Goal: Task Accomplishment & Management: Manage account settings

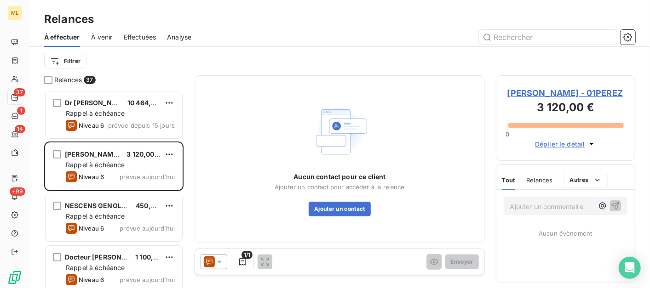
scroll to position [190, 131]
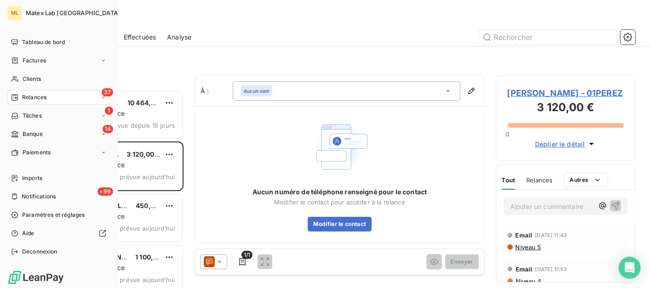
click at [23, 97] on span "Relances" at bounding box center [34, 97] width 24 height 8
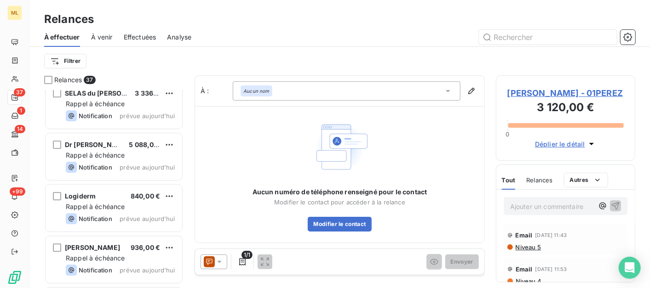
scroll to position [1707, 0]
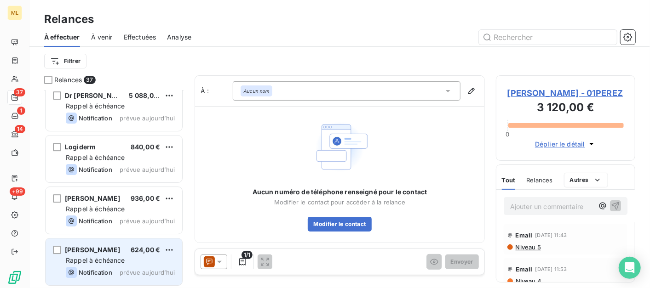
click at [114, 270] on div "Notification prévue aujourd’hui" at bounding box center [120, 272] width 109 height 11
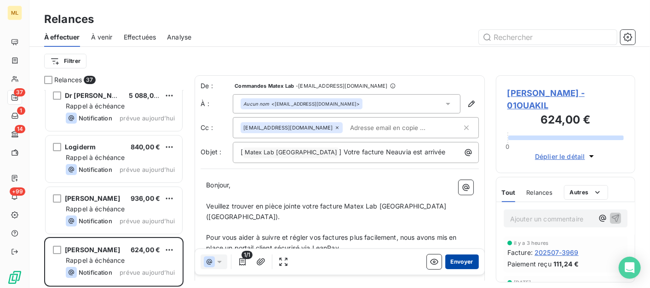
click at [456, 261] on button "Envoyer" at bounding box center [462, 262] width 34 height 15
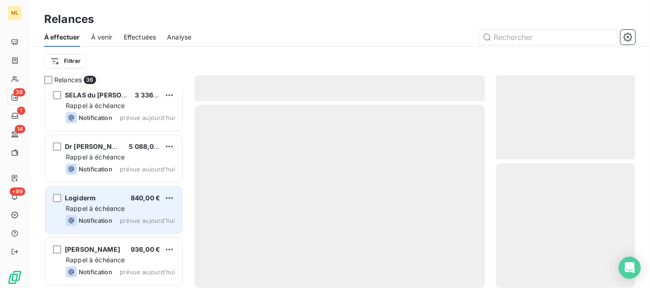
scroll to position [1655, 0]
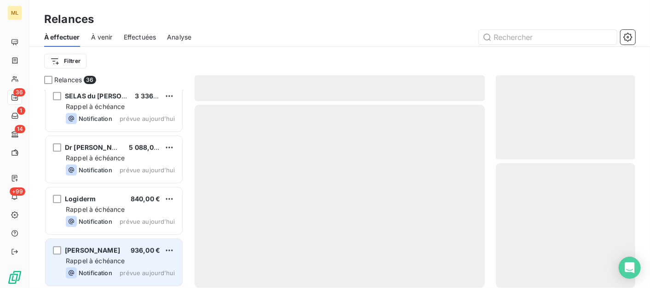
click at [101, 258] on span "Rappel à échéance" at bounding box center [95, 261] width 59 height 8
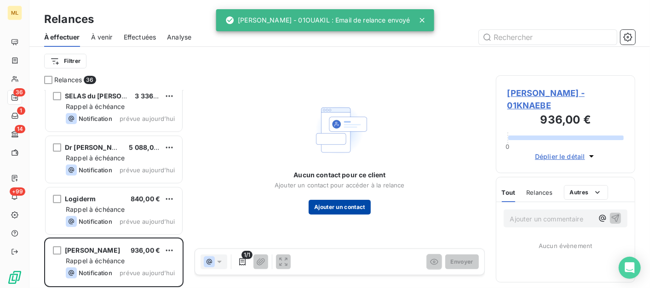
click at [342, 205] on button "Ajouter un contact" at bounding box center [339, 207] width 62 height 15
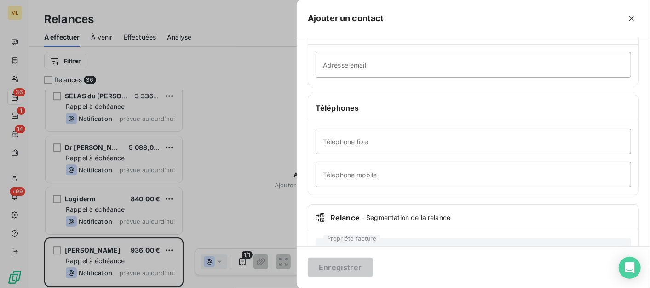
scroll to position [157, 0]
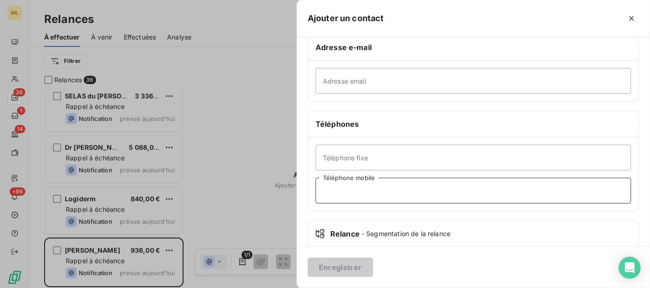
click at [371, 192] on input "Téléphone mobile" at bounding box center [472, 191] width 315 height 26
click at [364, 193] on input "Téléphone mobile" at bounding box center [472, 191] width 315 height 26
click at [365, 193] on input "Téléphone mobile" at bounding box center [472, 191] width 315 height 26
click at [337, 197] on input "Téléphone mobile" at bounding box center [472, 191] width 315 height 26
paste input "Tel : [PHONE_NUMBER]"
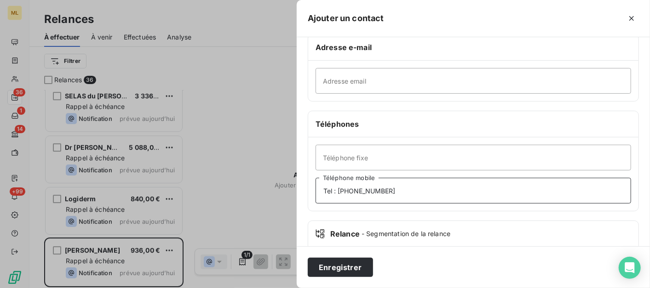
click at [340, 189] on input "Tel : [PHONE_NUMBER]" at bounding box center [472, 191] width 315 height 26
drag, startPoint x: 336, startPoint y: 188, endPoint x: 302, endPoint y: 190, distance: 34.0
click at [302, 190] on div "Informations générales Civilité Prénom Nom Adresse e-mail Adresse email Télépho…" at bounding box center [473, 95] width 353 height 408
drag, startPoint x: 379, startPoint y: 190, endPoint x: 311, endPoint y: 190, distance: 68.0
click at [311, 190] on div "Téléphone fixe [PHONE_NUMBER] Téléphone mobile" at bounding box center [473, 174] width 330 height 74
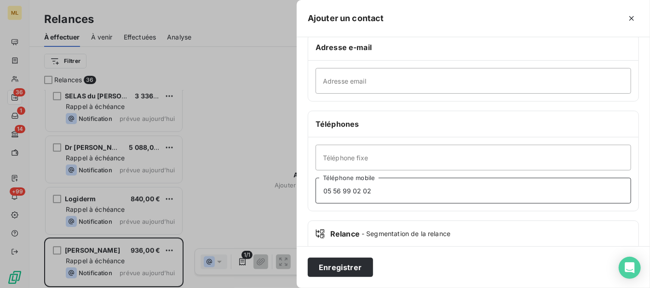
type input "05 56 99 02 02"
click at [344, 158] on input "Téléphone fixe" at bounding box center [472, 158] width 315 height 26
paste input "Tel : [PHONE_NUMBER]"
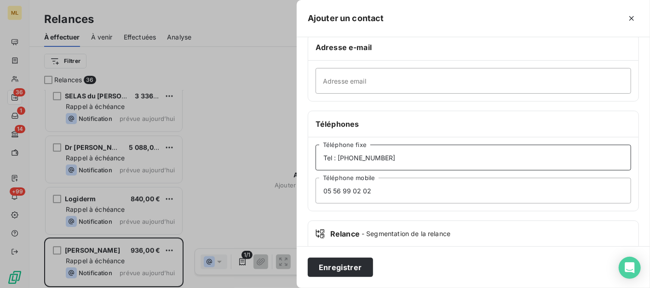
type input "Tel : [PHONE_NUMBER]"
click at [386, 184] on input "05 56 99 02 02" at bounding box center [472, 191] width 315 height 26
drag, startPoint x: 386, startPoint y: 187, endPoint x: 302, endPoint y: 183, distance: 84.6
click at [302, 183] on div "Informations générales Civilité Prénom Nom Adresse e-mail Adresse email Télépho…" at bounding box center [473, 95] width 353 height 408
click at [337, 156] on input "Tel : [PHONE_NUMBER]" at bounding box center [472, 158] width 315 height 26
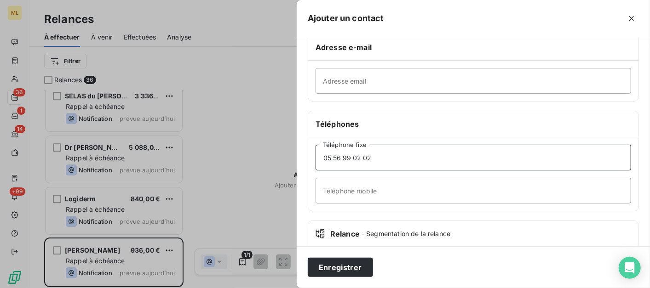
type input "05 56 99 02 02"
click at [354, 83] on input "Adresse email" at bounding box center [472, 81] width 315 height 26
click at [370, 81] on input "Adresse email" at bounding box center [472, 81] width 315 height 26
paste input "[EMAIL_ADDRESS][DOMAIN_NAME]"
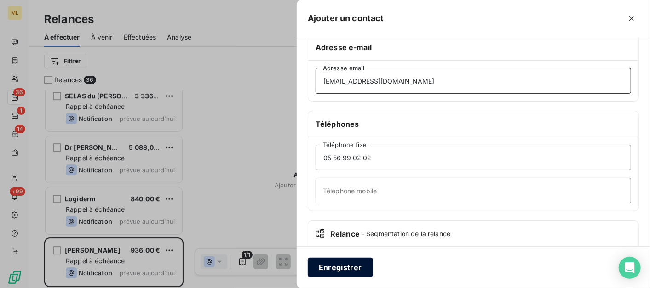
type input "[EMAIL_ADDRESS][DOMAIN_NAME]"
click at [357, 265] on button "Enregistrer" at bounding box center [340, 267] width 65 height 19
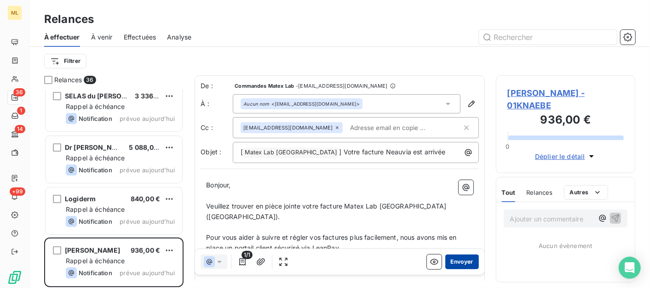
click at [460, 260] on button "Envoyer" at bounding box center [462, 262] width 34 height 15
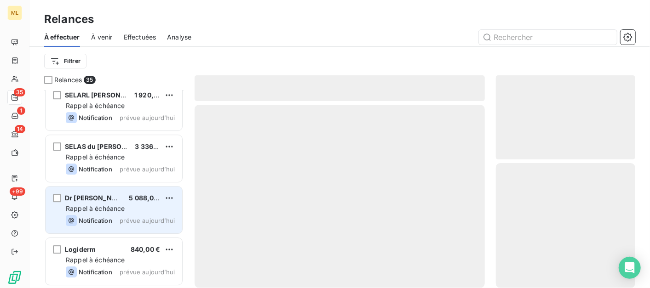
scroll to position [1603, 0]
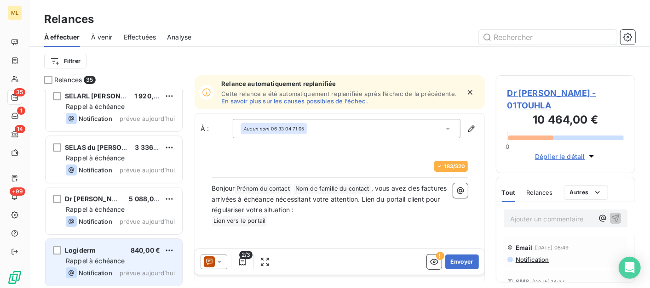
click at [96, 257] on span "Rappel à échéance" at bounding box center [95, 261] width 59 height 8
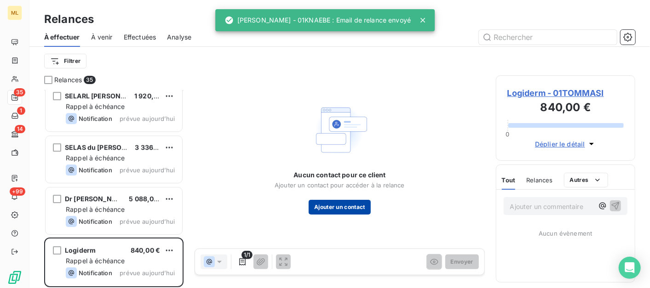
click at [331, 209] on button "Ajouter un contact" at bounding box center [339, 207] width 62 height 15
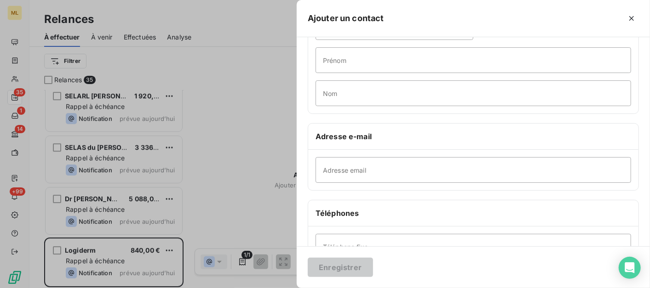
scroll to position [153, 0]
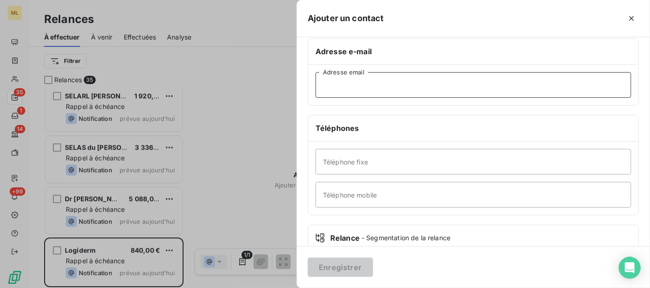
click at [351, 77] on input "Adresse email" at bounding box center [472, 85] width 315 height 26
click at [354, 89] on input "Adresse email" at bounding box center [472, 85] width 315 height 26
paste input "[PERSON_NAME][EMAIL_ADDRESS][DOMAIN_NAME]"
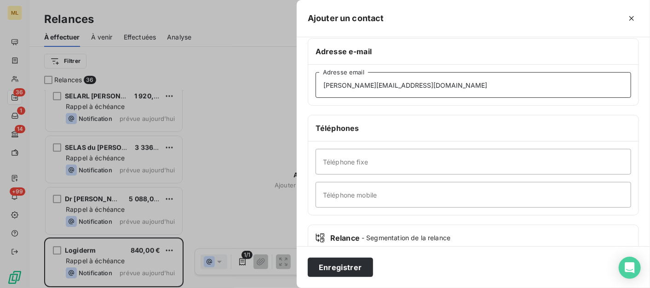
type input "[PERSON_NAME][EMAIL_ADDRESS][DOMAIN_NAME]"
click at [389, 183] on input "Téléphone mobile" at bounding box center [472, 195] width 315 height 26
click at [359, 160] on input "Téléphone fixe" at bounding box center [472, 162] width 315 height 26
paste input "[PERSON_NAME][EMAIL_ADDRESS][DOMAIN_NAME]"
type input "[PERSON_NAME][EMAIL_ADDRESS][DOMAIN_NAME]"
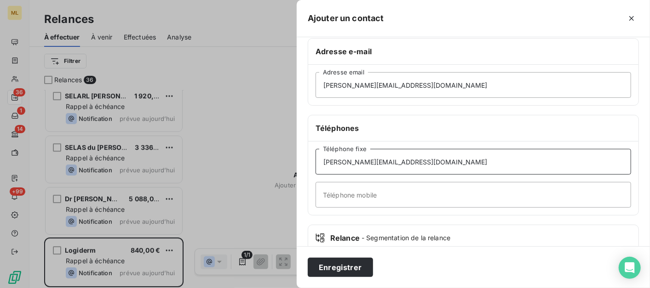
drag, startPoint x: 457, startPoint y: 159, endPoint x: 290, endPoint y: 169, distance: 167.2
click at [290, 288] on div "Ajouter un contact Informations générales Civilité Prénom Nom Adresse e-mail [P…" at bounding box center [325, 288] width 650 height 0
click at [345, 163] on input "Téléphone fixe" at bounding box center [472, 162] width 315 height 26
paste input "Tel : [PHONE_NUMBER]"
drag, startPoint x: 339, startPoint y: 160, endPoint x: 307, endPoint y: 156, distance: 32.0
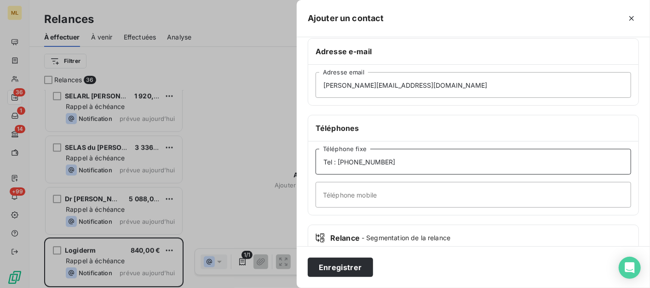
click at [307, 156] on div "Informations générales Civilité Prénom Nom Adresse e-mail [PERSON_NAME][EMAIL_A…" at bounding box center [473, 99] width 353 height 408
type input "04 91 98 80 00"
click at [345, 270] on button "Enregistrer" at bounding box center [340, 267] width 65 height 19
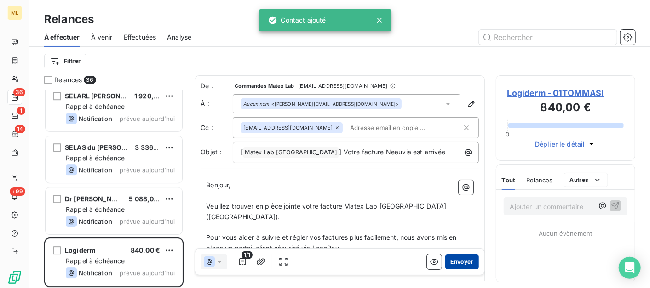
click at [457, 262] on button "Envoyer" at bounding box center [462, 262] width 34 height 15
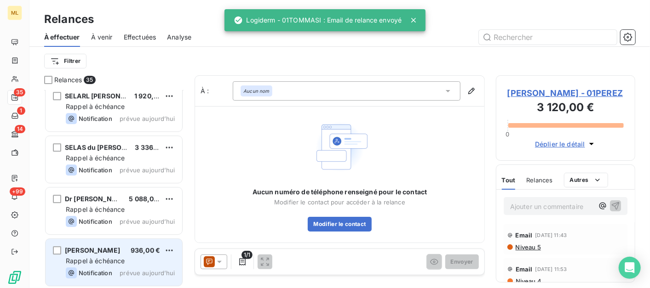
scroll to position [1604, 0]
click at [104, 248] on span "[PERSON_NAME]" at bounding box center [92, 250] width 55 height 8
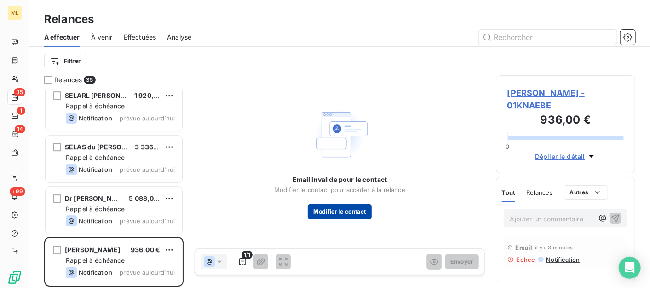
click at [348, 214] on button "Modifier le contact" at bounding box center [339, 212] width 63 height 15
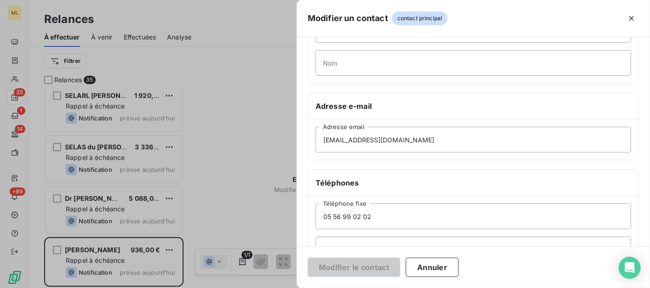
scroll to position [102, 0]
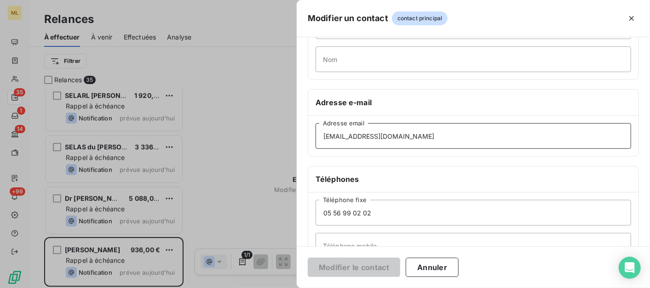
click at [417, 132] on input "[EMAIL_ADDRESS][DOMAIN_NAME]" at bounding box center [472, 136] width 315 height 26
drag, startPoint x: 323, startPoint y: 132, endPoint x: 336, endPoint y: 150, distance: 22.0
click at [323, 134] on input "[EMAIL_ADDRESS][DOMAIN_NAME]" at bounding box center [472, 136] width 315 height 26
click at [392, 203] on input "05 56 99 02 02" at bounding box center [472, 213] width 315 height 26
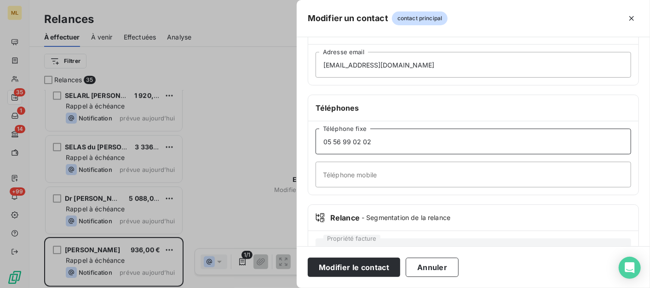
scroll to position [153, 0]
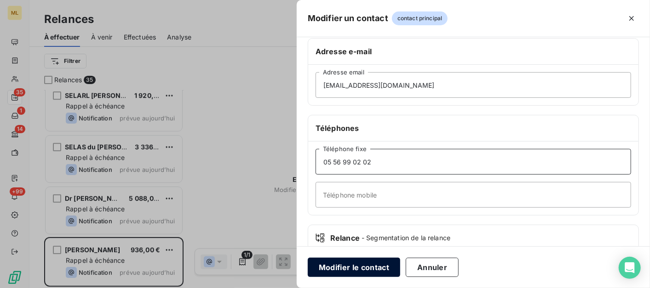
type input "05 56 99 02 02"
click at [357, 265] on button "Modifier le contact" at bounding box center [354, 267] width 92 height 19
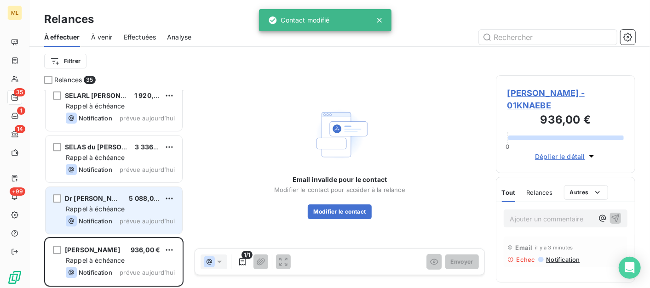
click at [100, 211] on span "Rappel à échéance" at bounding box center [95, 209] width 59 height 8
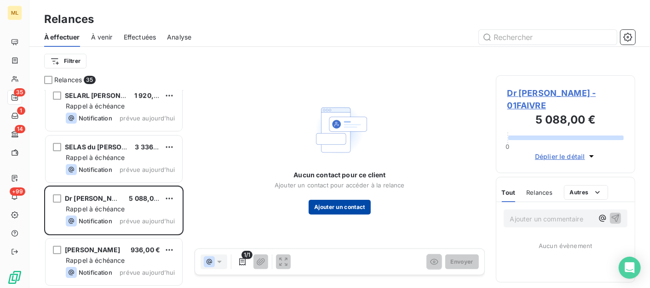
click at [362, 206] on button "Ajouter un contact" at bounding box center [339, 207] width 62 height 15
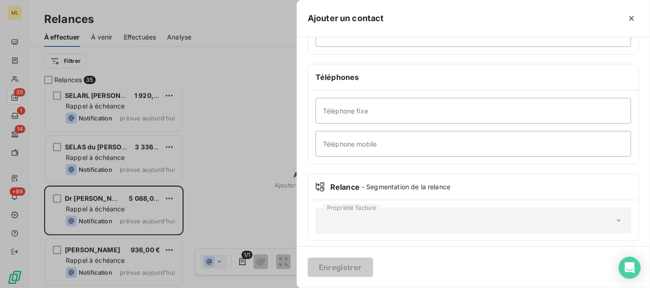
scroll to position [153, 0]
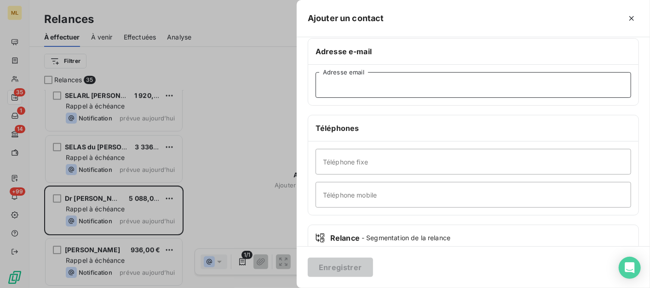
click at [365, 90] on input "Adresse email" at bounding box center [472, 85] width 315 height 26
paste input "[EMAIL_ADDRESS][DOMAIN_NAME]"
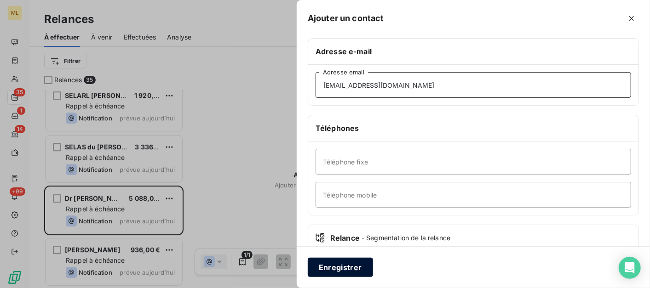
type input "[EMAIL_ADDRESS][DOMAIN_NAME]"
click at [345, 270] on button "Enregistrer" at bounding box center [340, 267] width 65 height 19
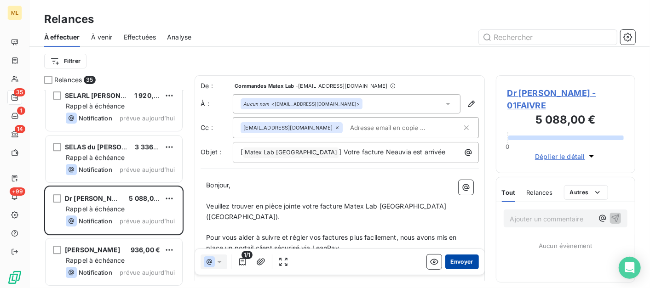
click at [458, 263] on button "Envoyer" at bounding box center [462, 262] width 34 height 15
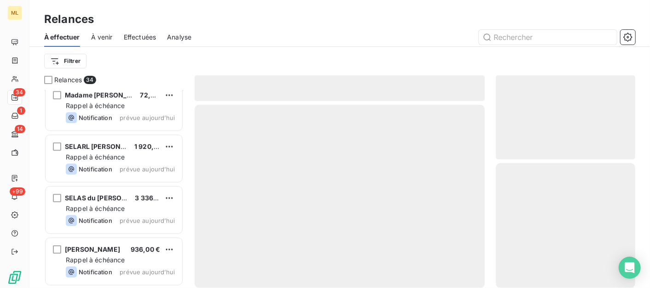
scroll to position [1552, 0]
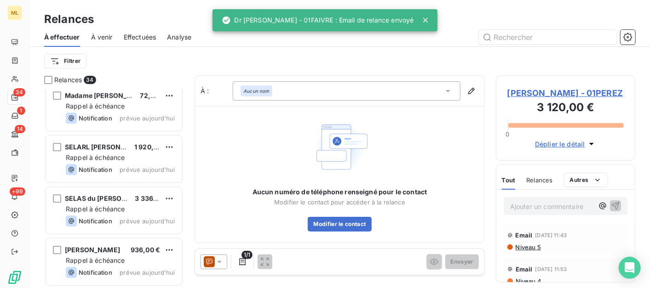
scroll to position [1552, 0]
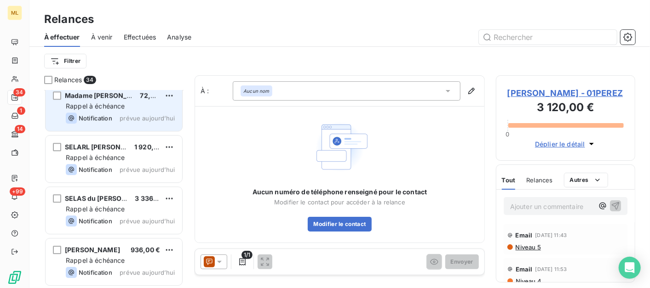
click at [100, 116] on span "Notification" at bounding box center [96, 117] width 34 height 7
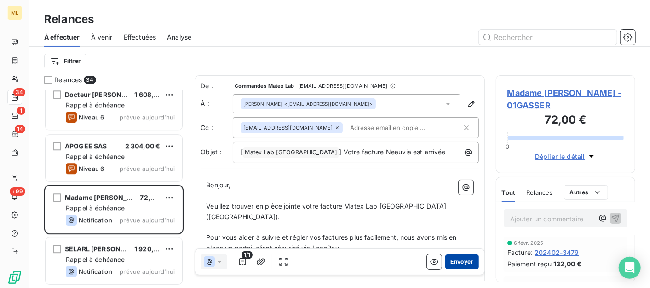
click at [451, 261] on button "Envoyer" at bounding box center [462, 262] width 34 height 15
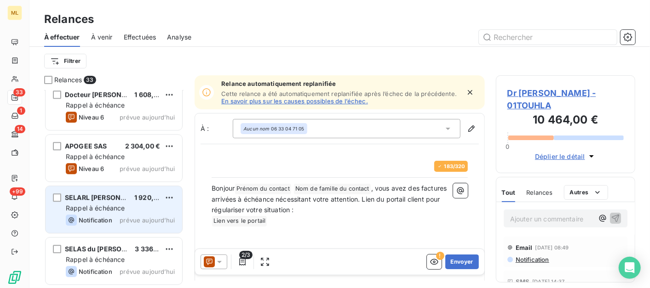
click at [86, 219] on span "Notification" at bounding box center [96, 220] width 34 height 7
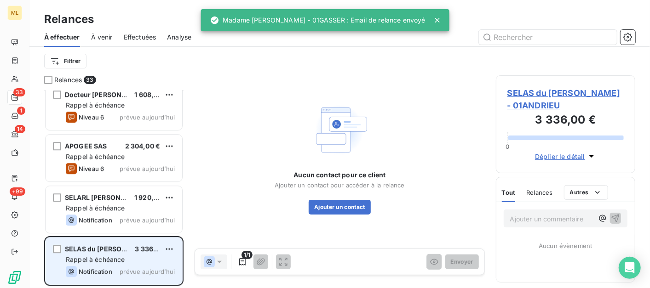
click at [108, 270] on span "Notification" at bounding box center [96, 271] width 34 height 7
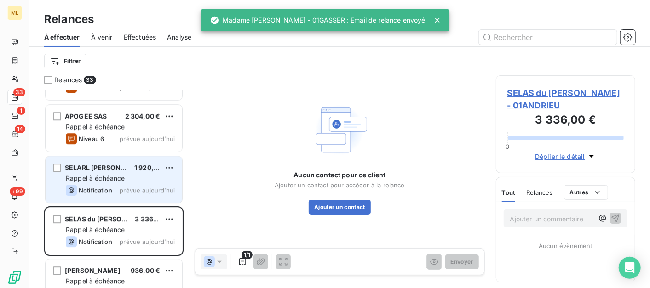
scroll to position [1501, 0]
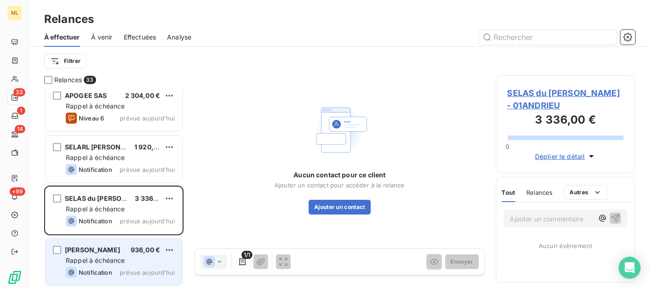
click at [129, 267] on div "Notification prévue aujourd’hui" at bounding box center [120, 272] width 109 height 11
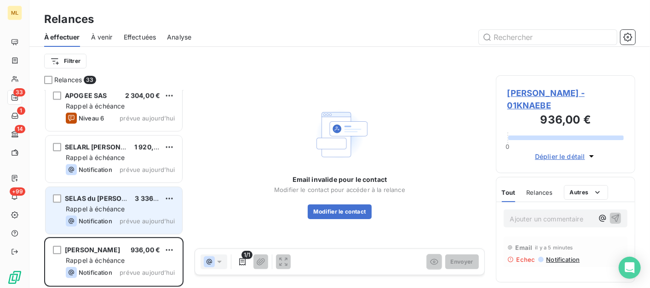
click at [99, 205] on span "Rappel à échéance" at bounding box center [95, 209] width 59 height 8
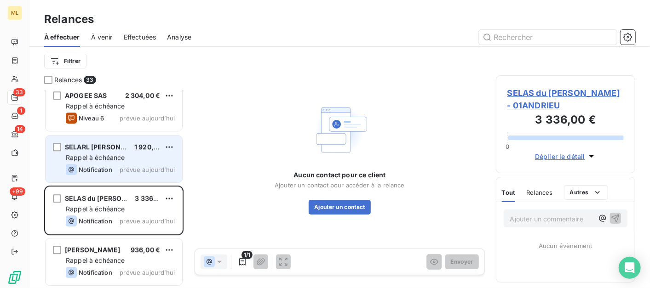
click at [99, 166] on span "Notification" at bounding box center [96, 169] width 34 height 7
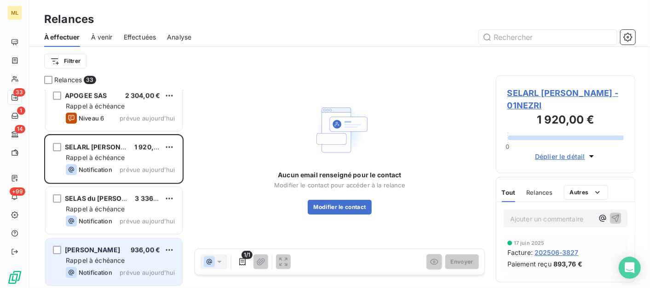
click at [117, 248] on span "[PERSON_NAME]" at bounding box center [92, 250] width 55 height 8
